Goal: Find contact information: Find contact information

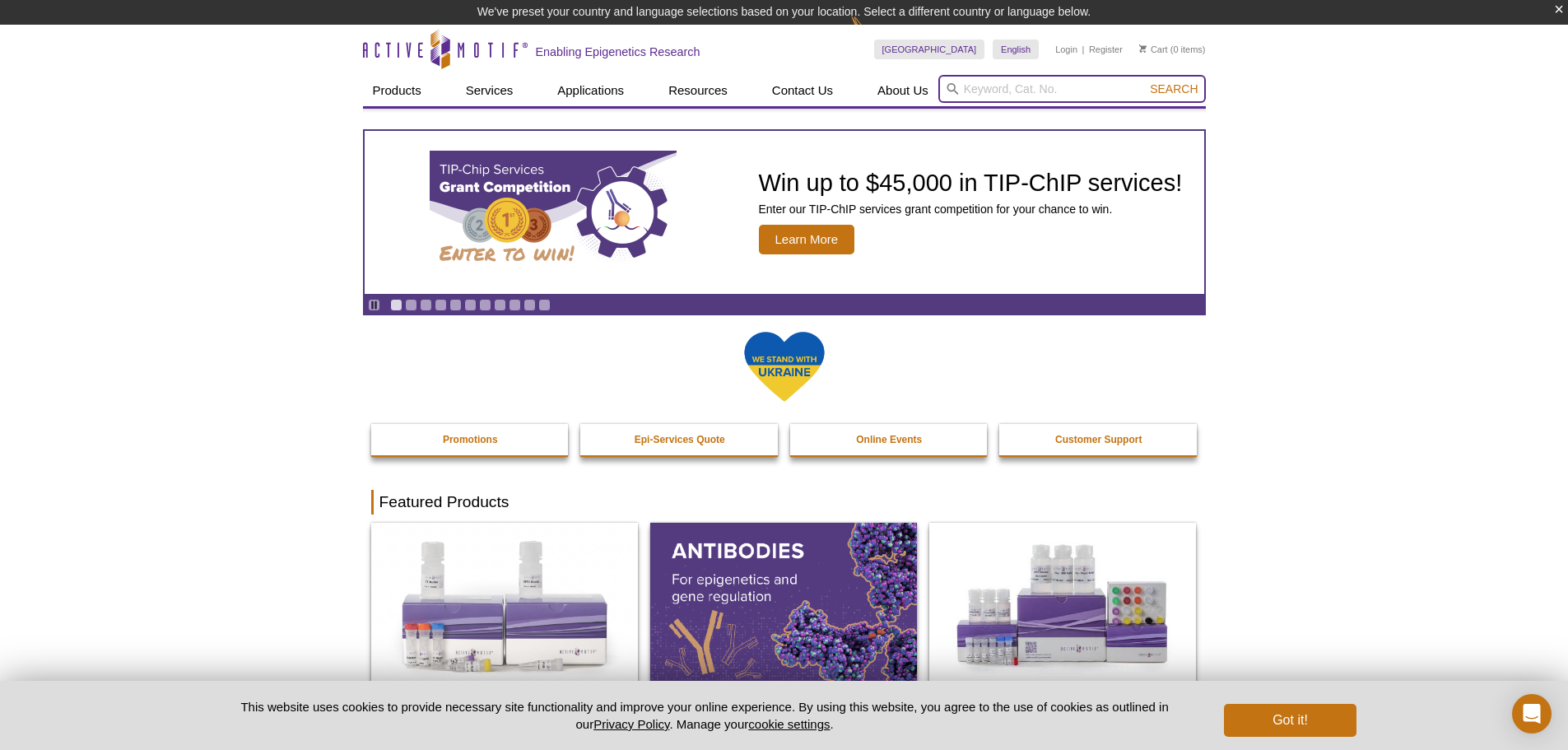
click at [1024, 90] on input "search" at bounding box center [1072, 89] width 268 height 28
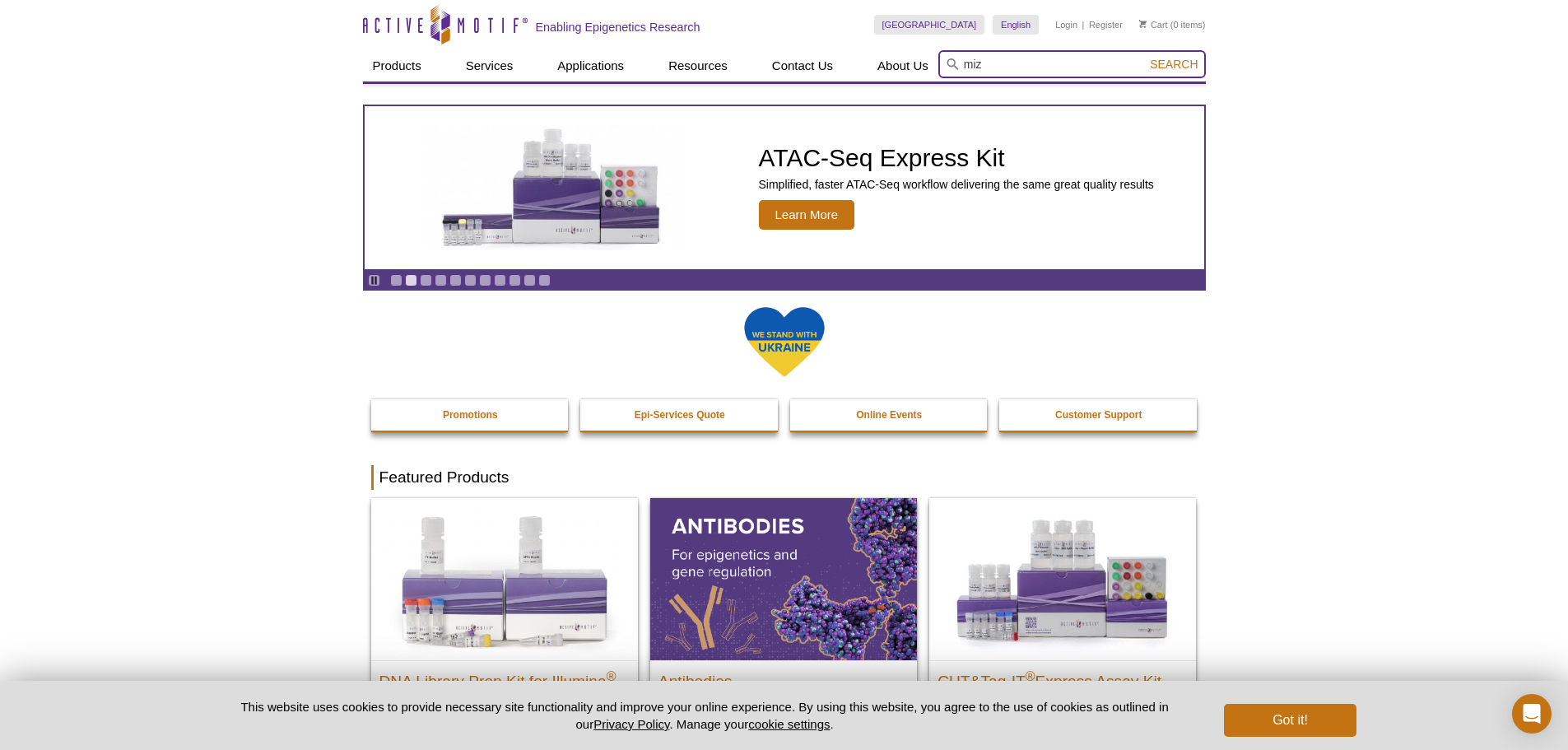
type input "miz"
click at [1172, 66] on span "Search" at bounding box center [1174, 64] width 48 height 13
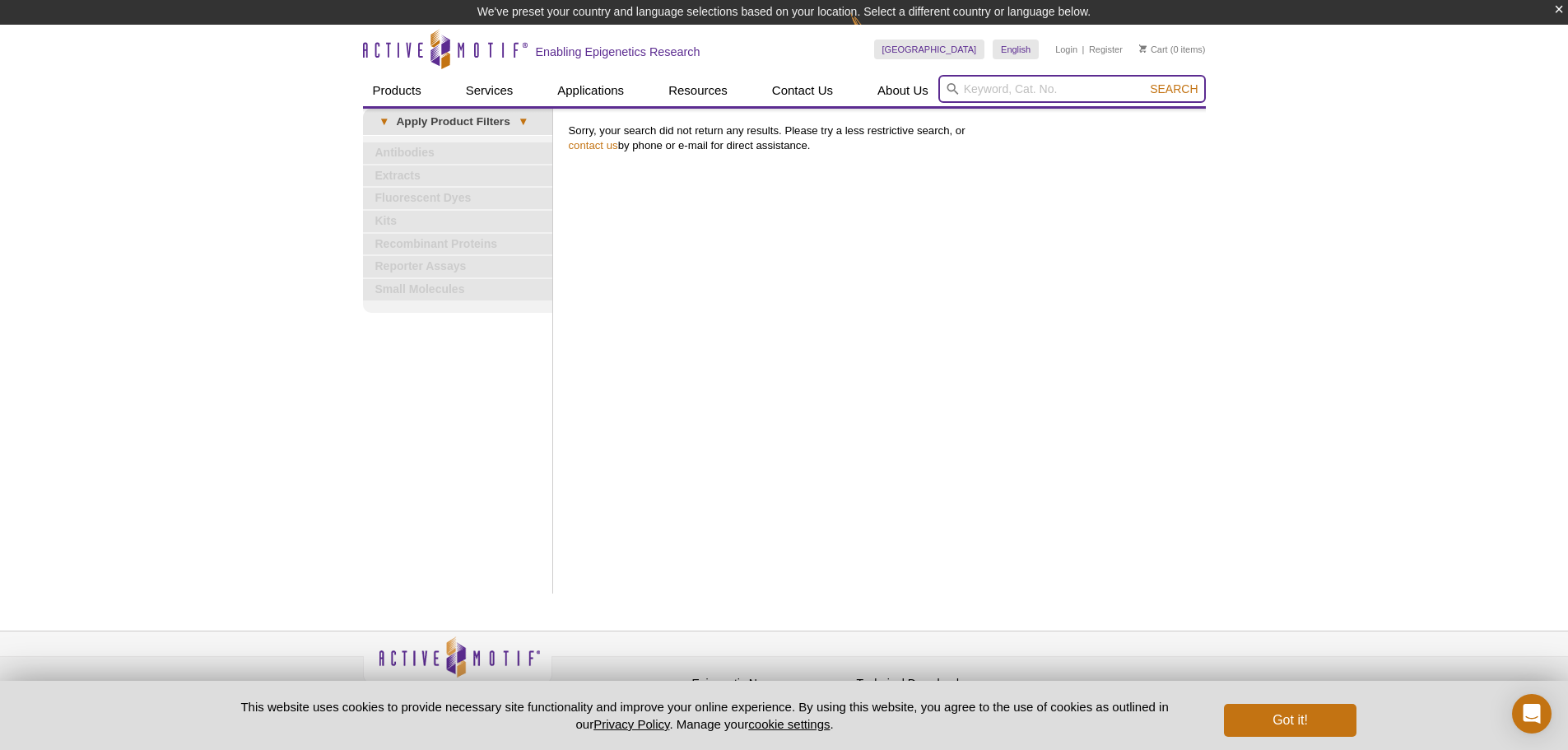
click at [1009, 89] on input "search" at bounding box center [1072, 89] width 268 height 28
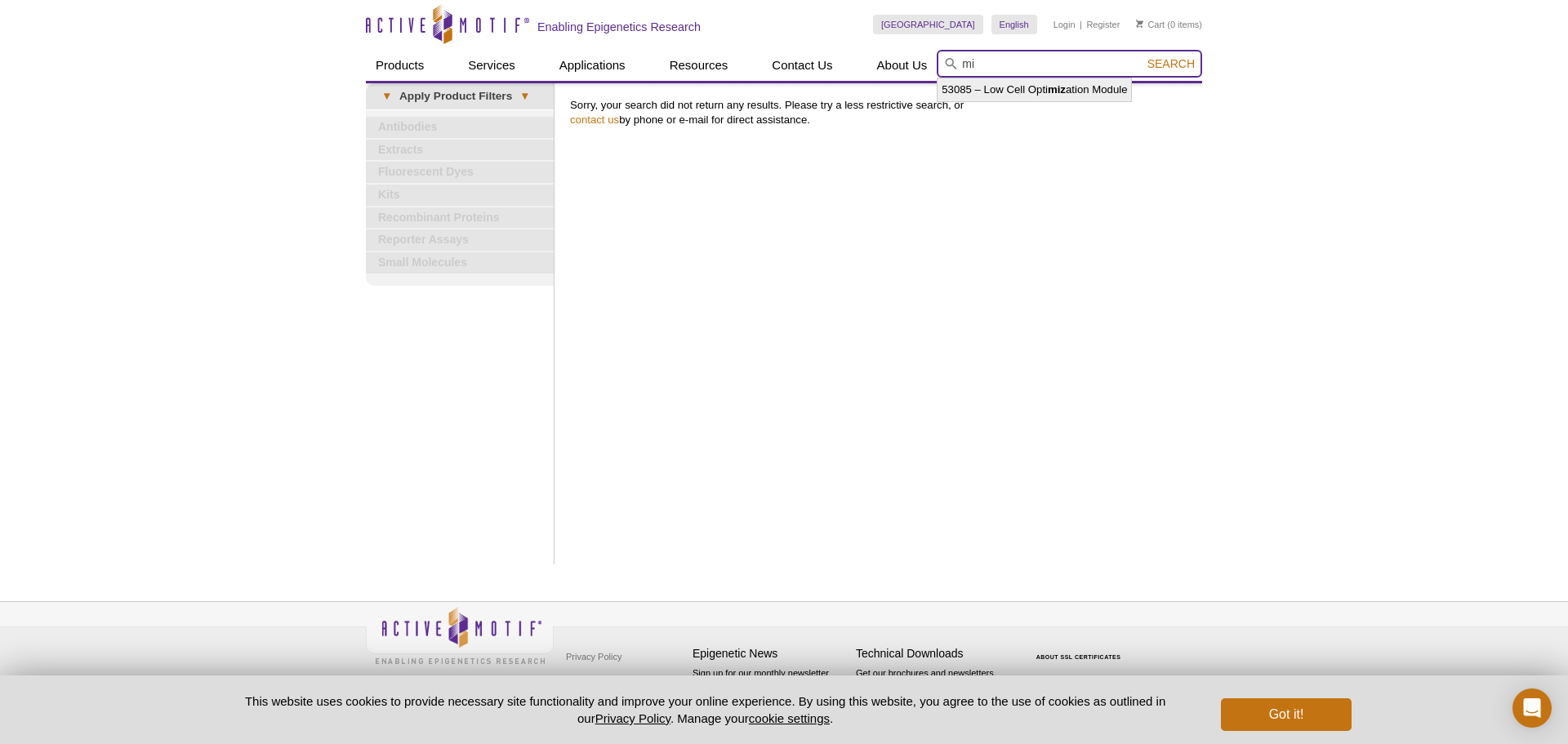
type input "m"
type input "b"
type input "e"
type input "z"
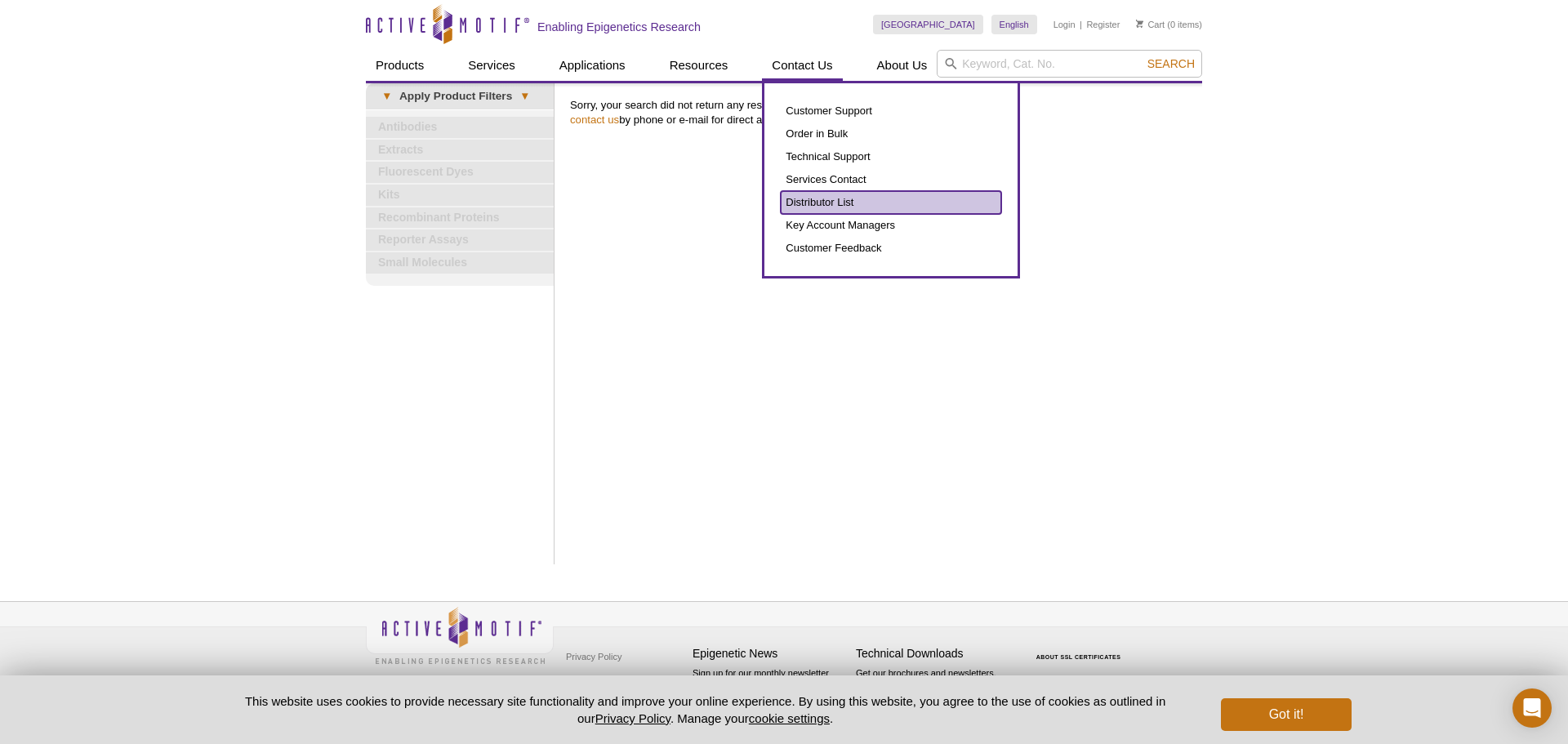
click at [824, 201] on link "Distributor List" at bounding box center [890, 202] width 221 height 23
click at [832, 199] on link "Distributor List" at bounding box center [890, 202] width 221 height 23
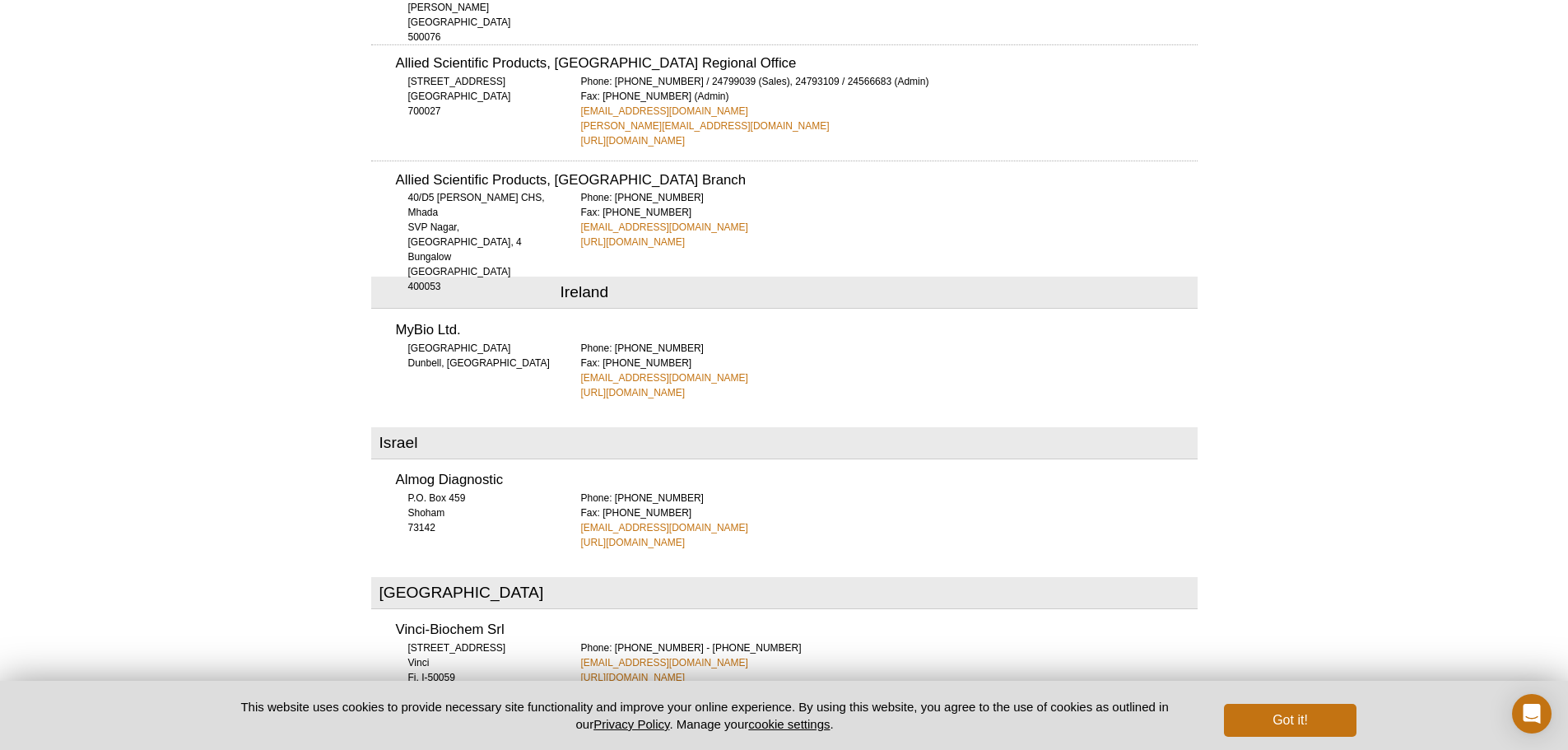
scroll to position [3539, 0]
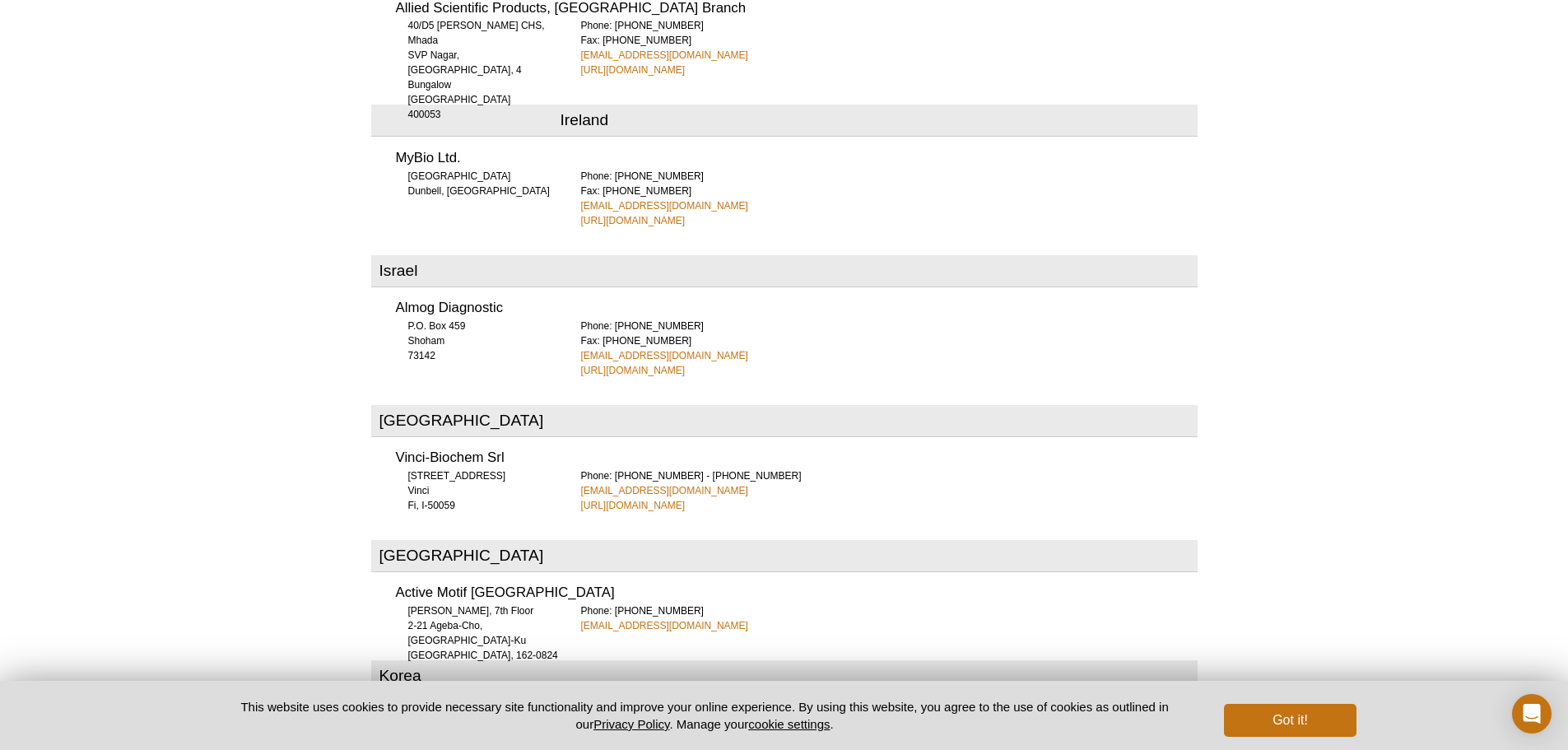
drag, startPoint x: 694, startPoint y: 294, endPoint x: 388, endPoint y: 237, distance: 311.3
click at [388, 290] on div "Almog Diagnostic P.O. Box 459 Shoham 73142 Phone: +972 3 9773390 Fax: +972 3 97…" at bounding box center [785, 333] width 827 height 88
copy div "Almog Diagnostic P.O. Box 459 Shoham 73142 Phone: +972 3 9773390 Fax: +972 3 97…"
